Goal: Information Seeking & Learning: Learn about a topic

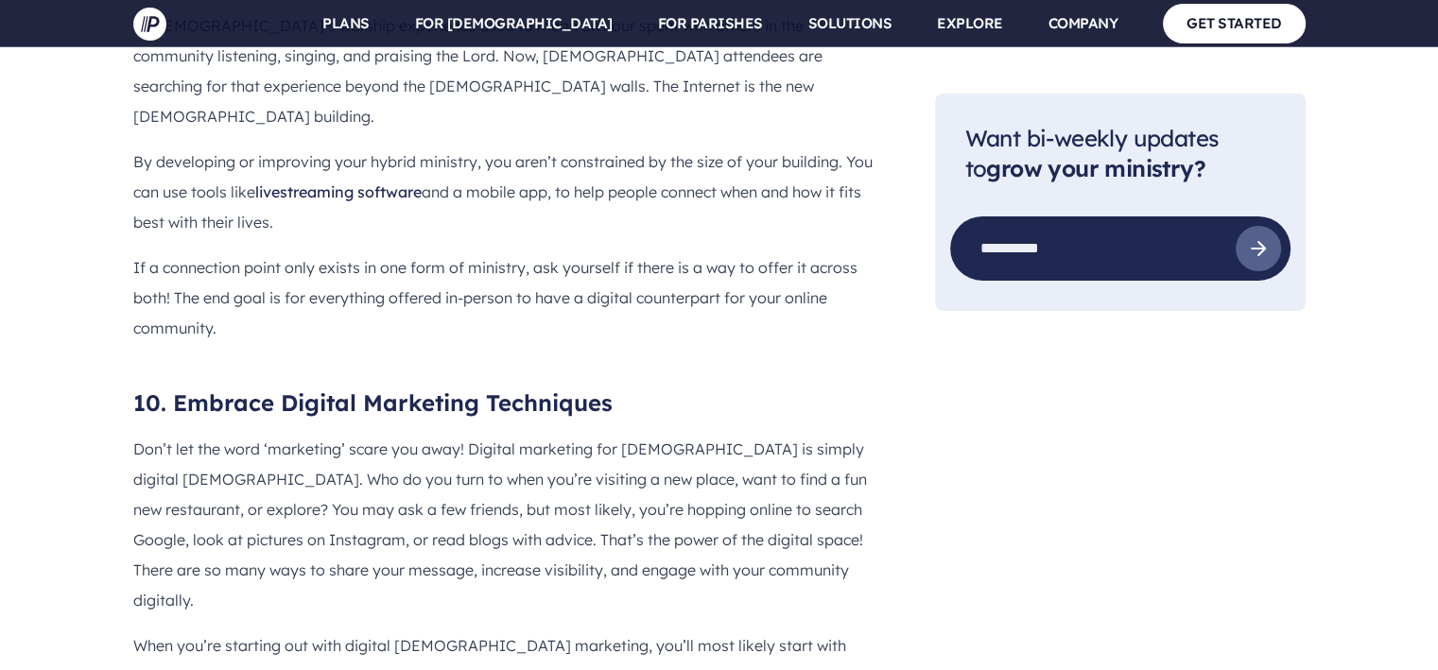
scroll to position [6686, 0]
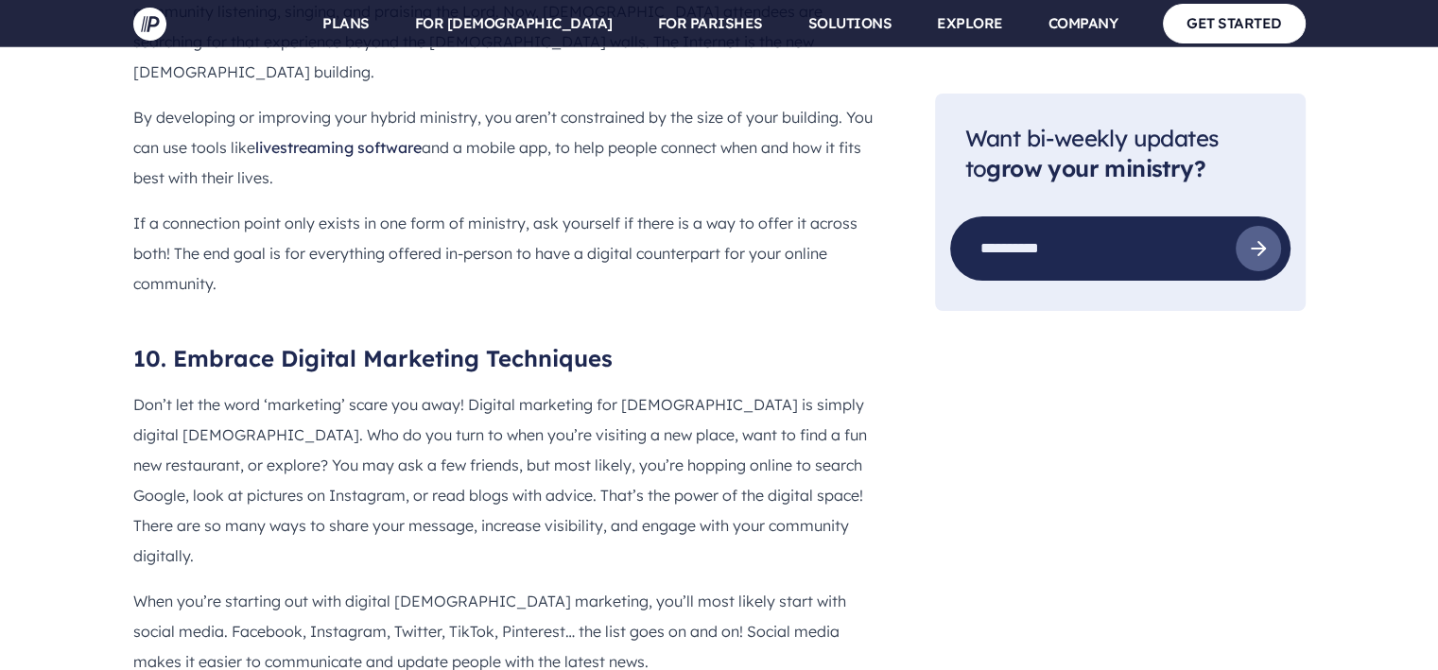
drag, startPoint x: 1435, startPoint y: 435, endPoint x: 1433, endPoint y: 448, distance: 13.4
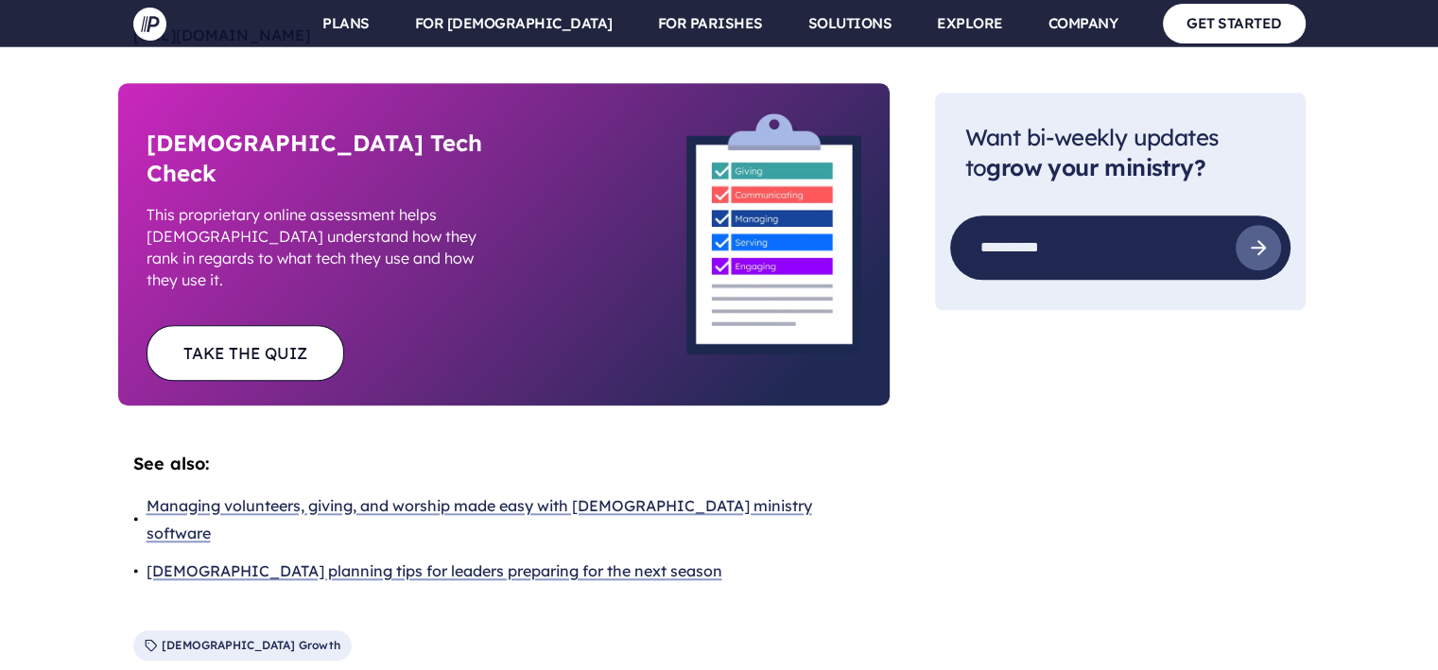
scroll to position [8765, 0]
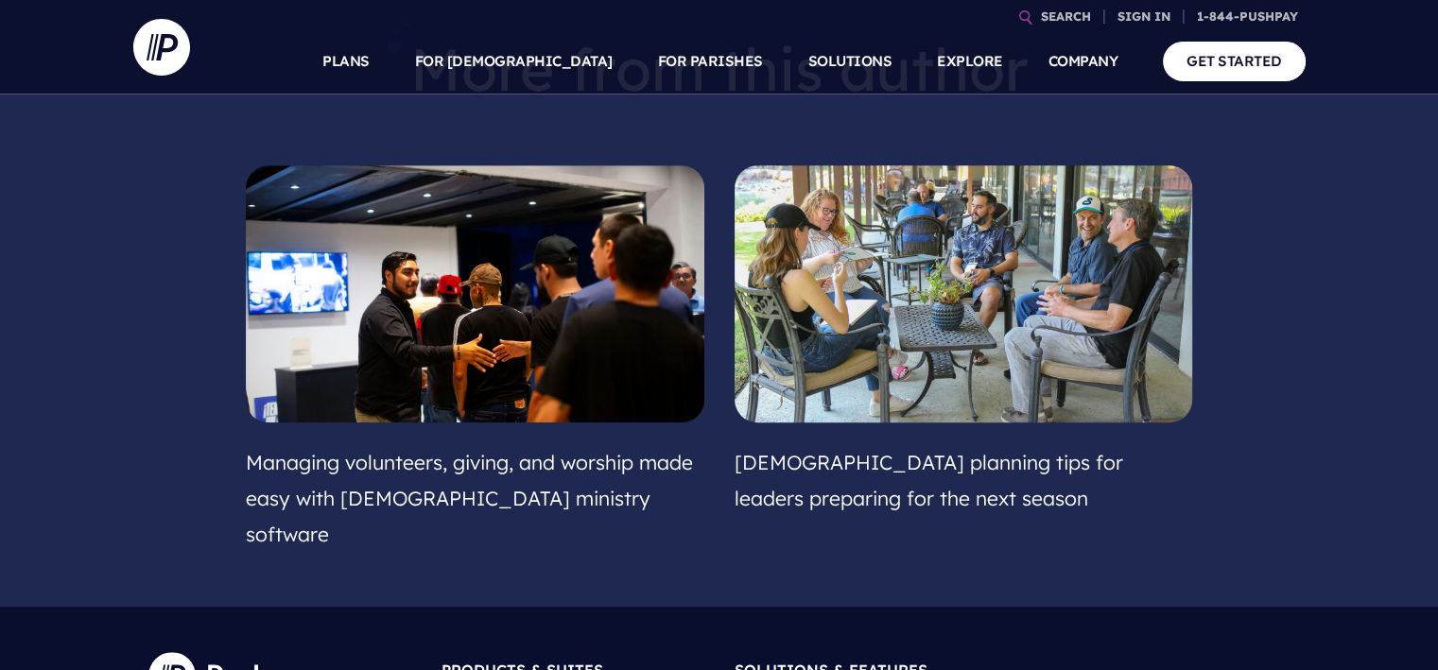
scroll to position [825, 0]
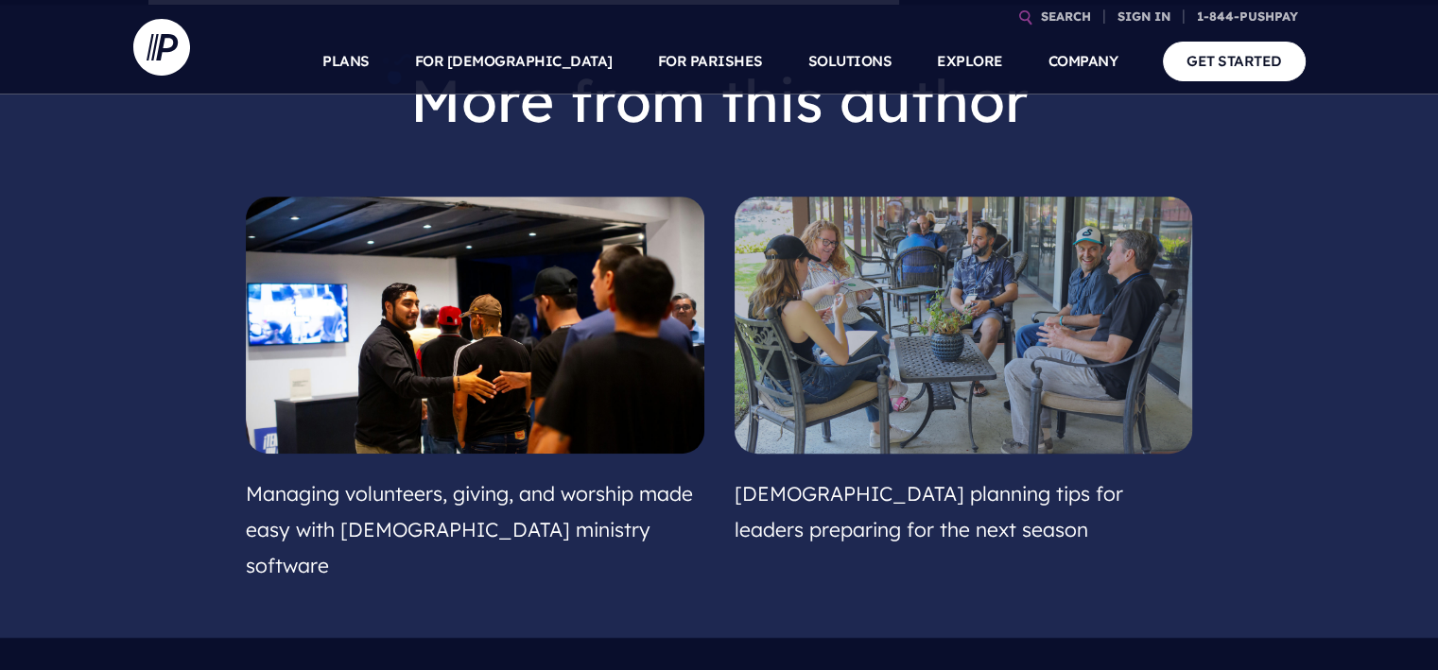
click at [994, 370] on link at bounding box center [963, 326] width 458 height 258
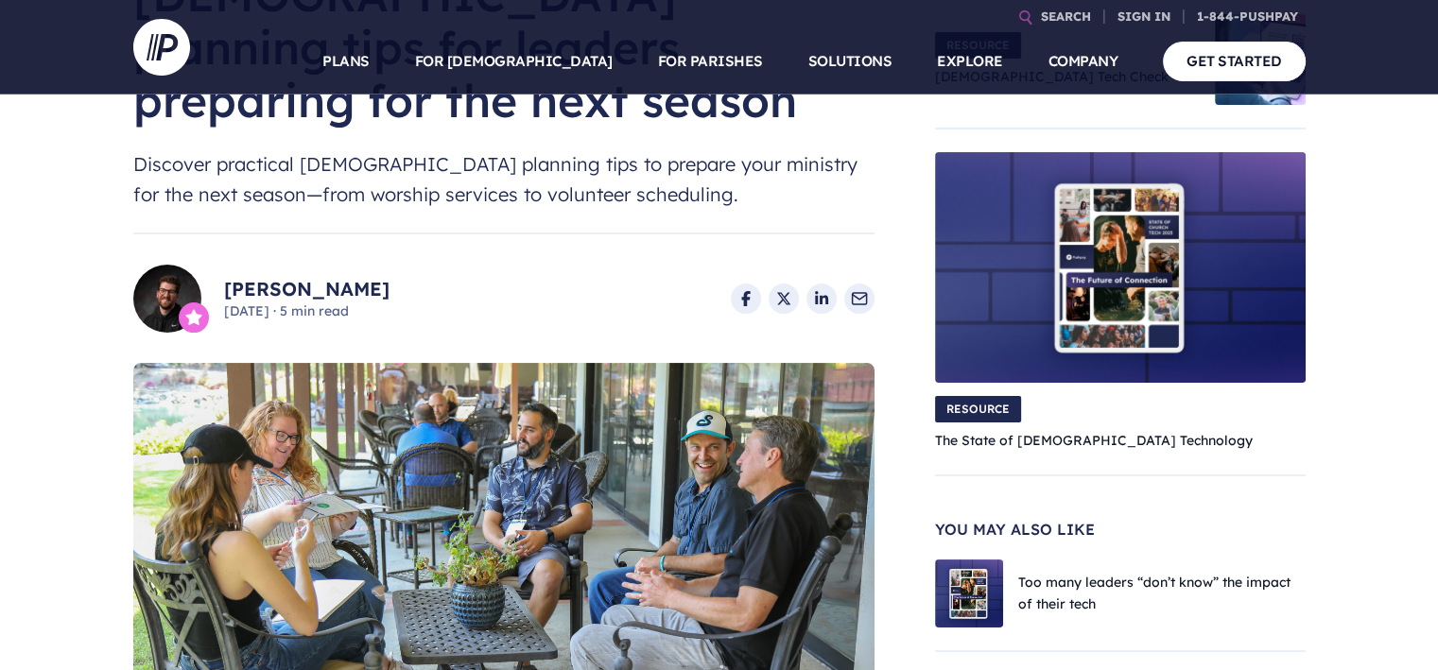
scroll to position [274, 0]
